Goal: Find specific page/section: Find specific page/section

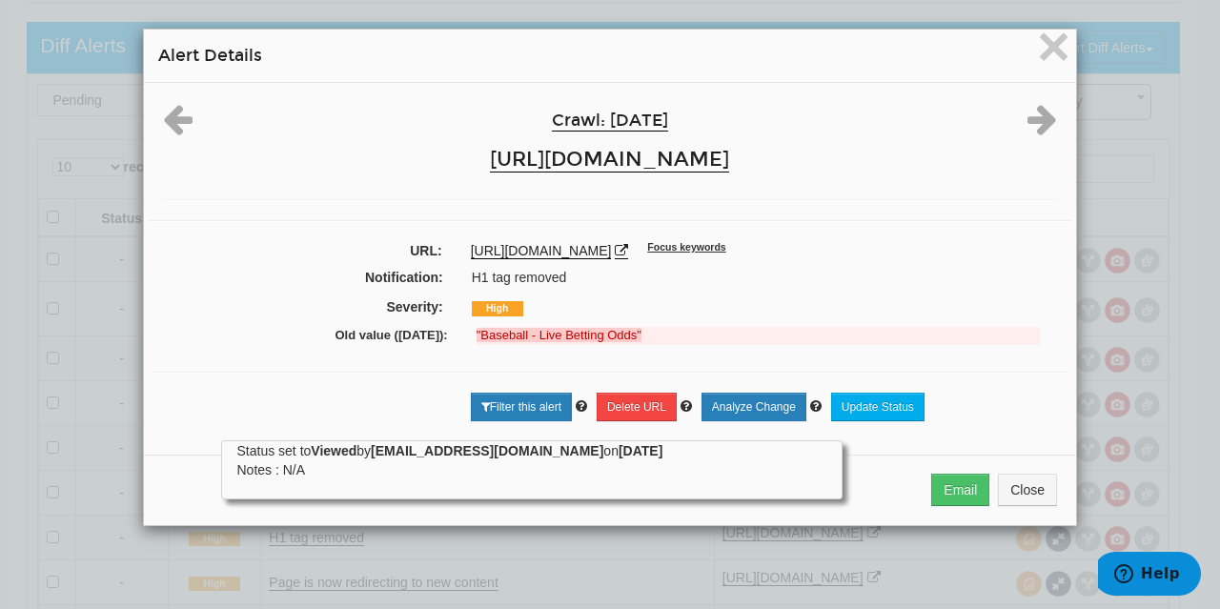
click at [625, 327] on del ""Baseball - Live Betting Odds"" at bounding box center [758, 336] width 563 height 18
click at [628, 247] on icon at bounding box center [621, 250] width 13 height 13
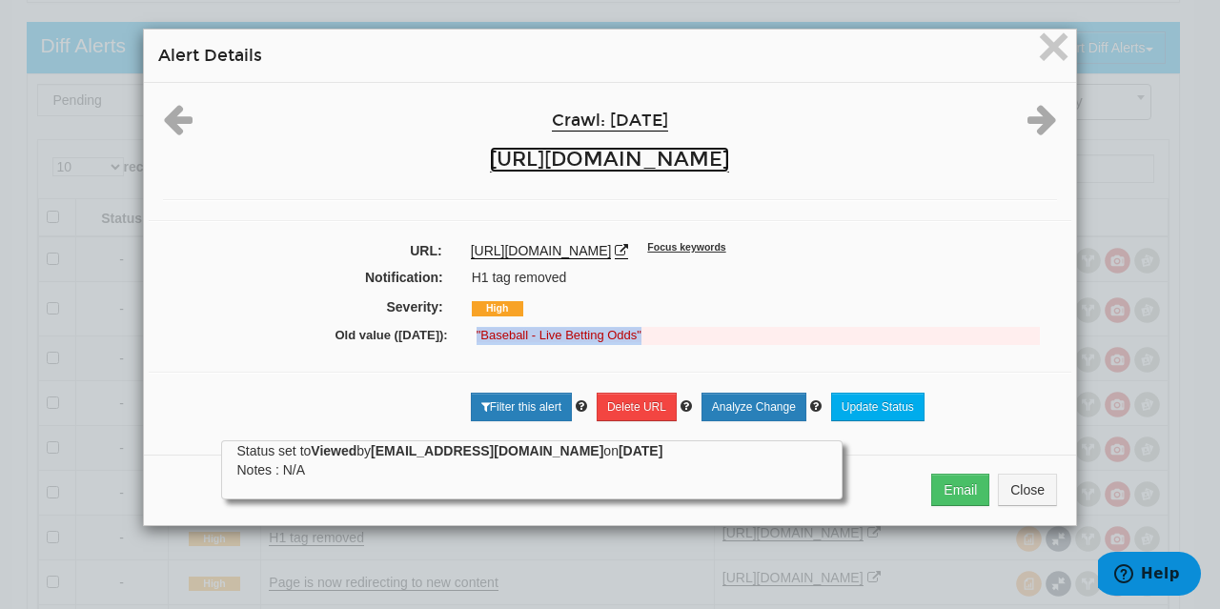
click at [655, 153] on link "[URL][DOMAIN_NAME]" at bounding box center [609, 160] width 239 height 26
